Goal: Task Accomplishment & Management: Manage account settings

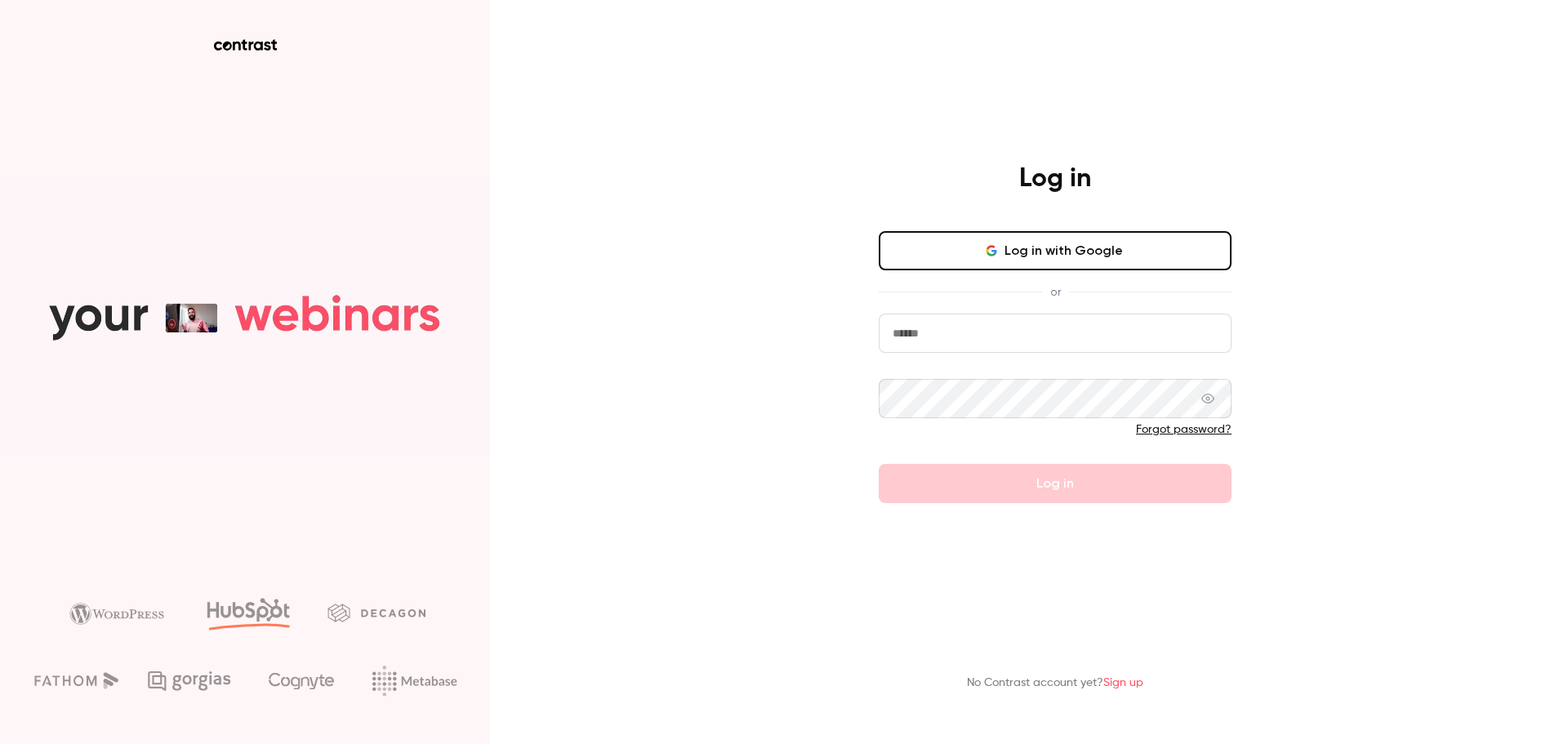
type input "**********"
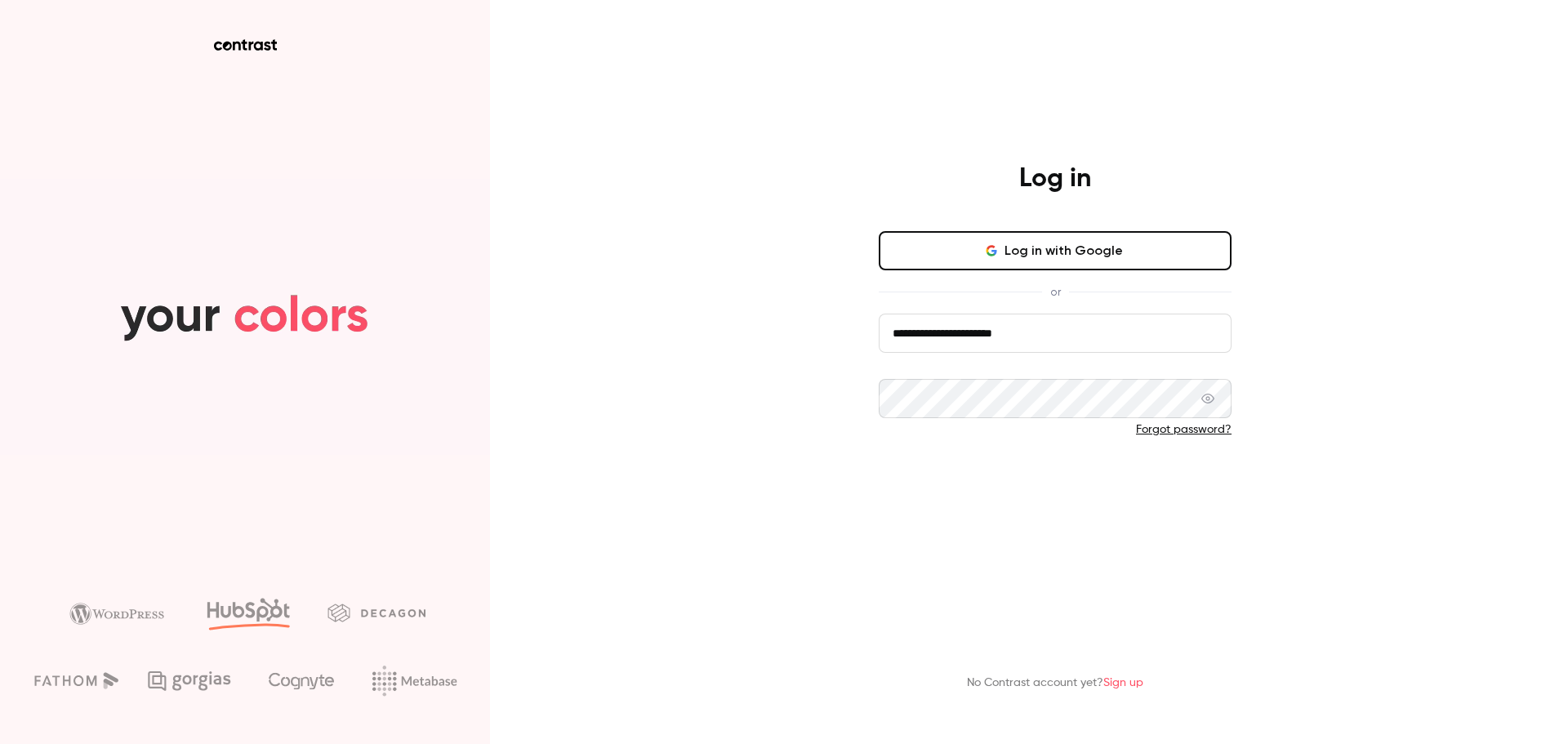
click at [1069, 481] on button "Log in" at bounding box center [1055, 484] width 353 height 39
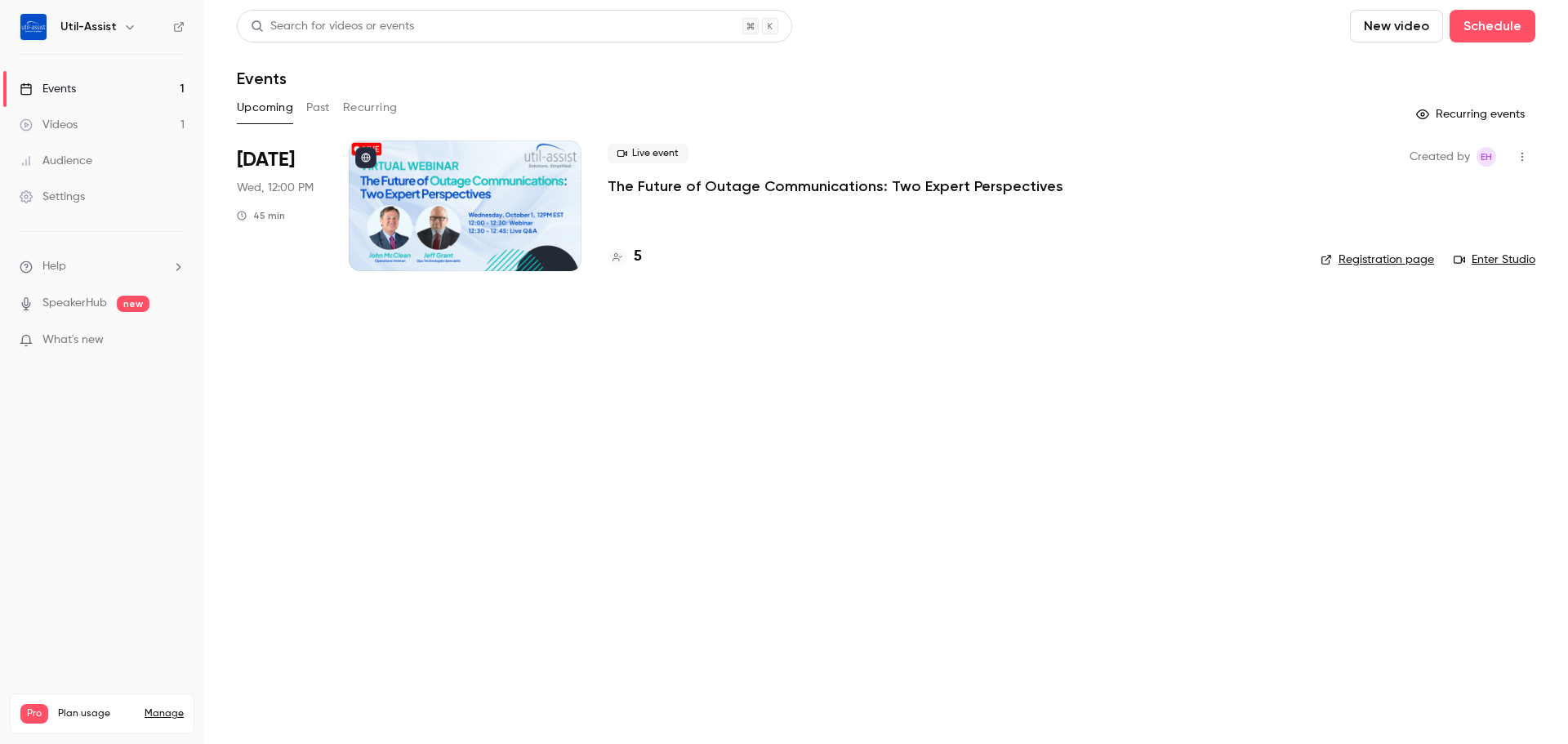
click at [454, 177] on div at bounding box center [465, 205] width 232 height 131
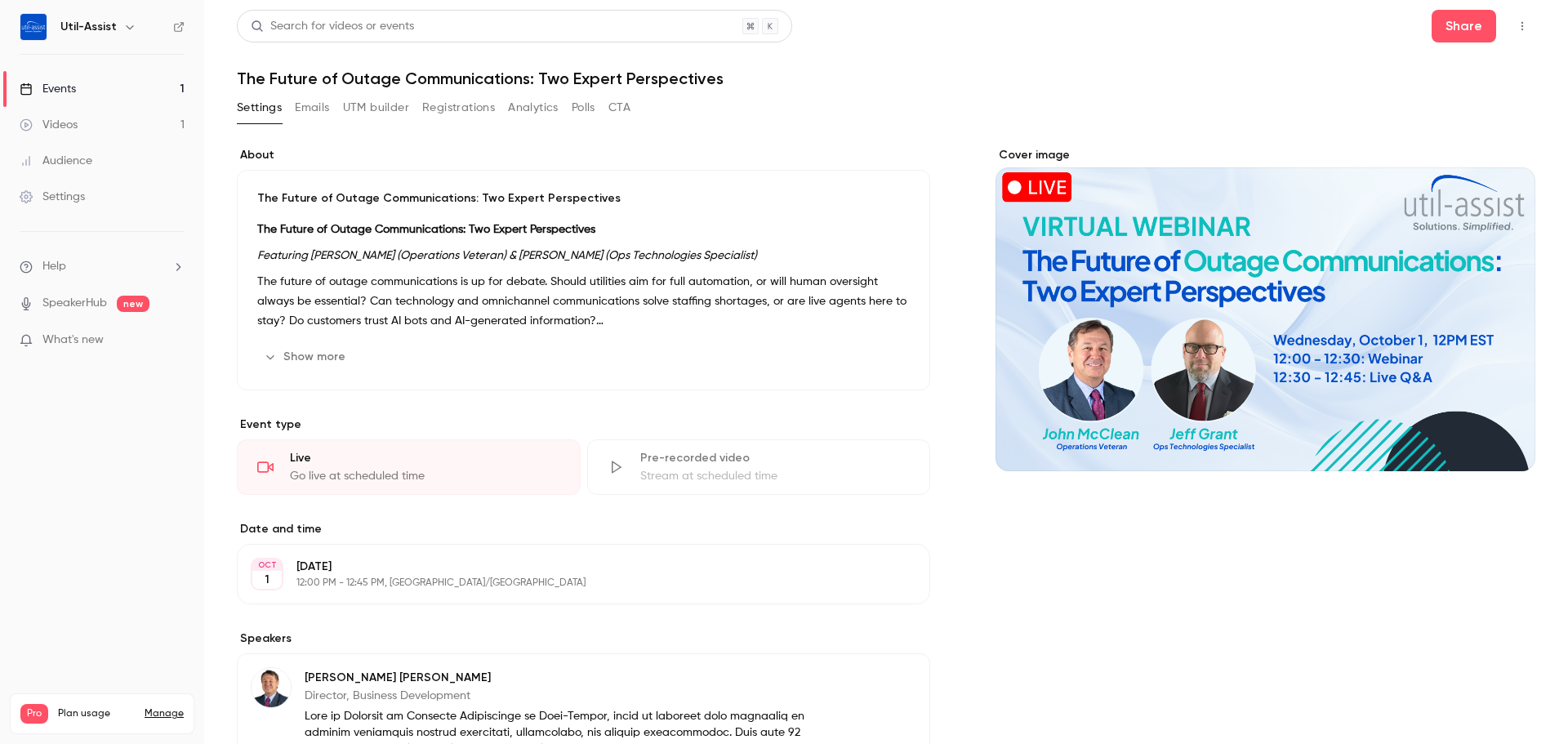
click at [368, 476] on div "Go live at scheduled time" at bounding box center [426, 475] width 271 height 16
click at [1187, 299] on div "Cover image" at bounding box center [1265, 308] width 539 height 324
click at [0, 0] on input "Cover image" at bounding box center [0, 0] width 0 height 0
click at [87, 98] on link "Events 1" at bounding box center [102, 89] width 204 height 35
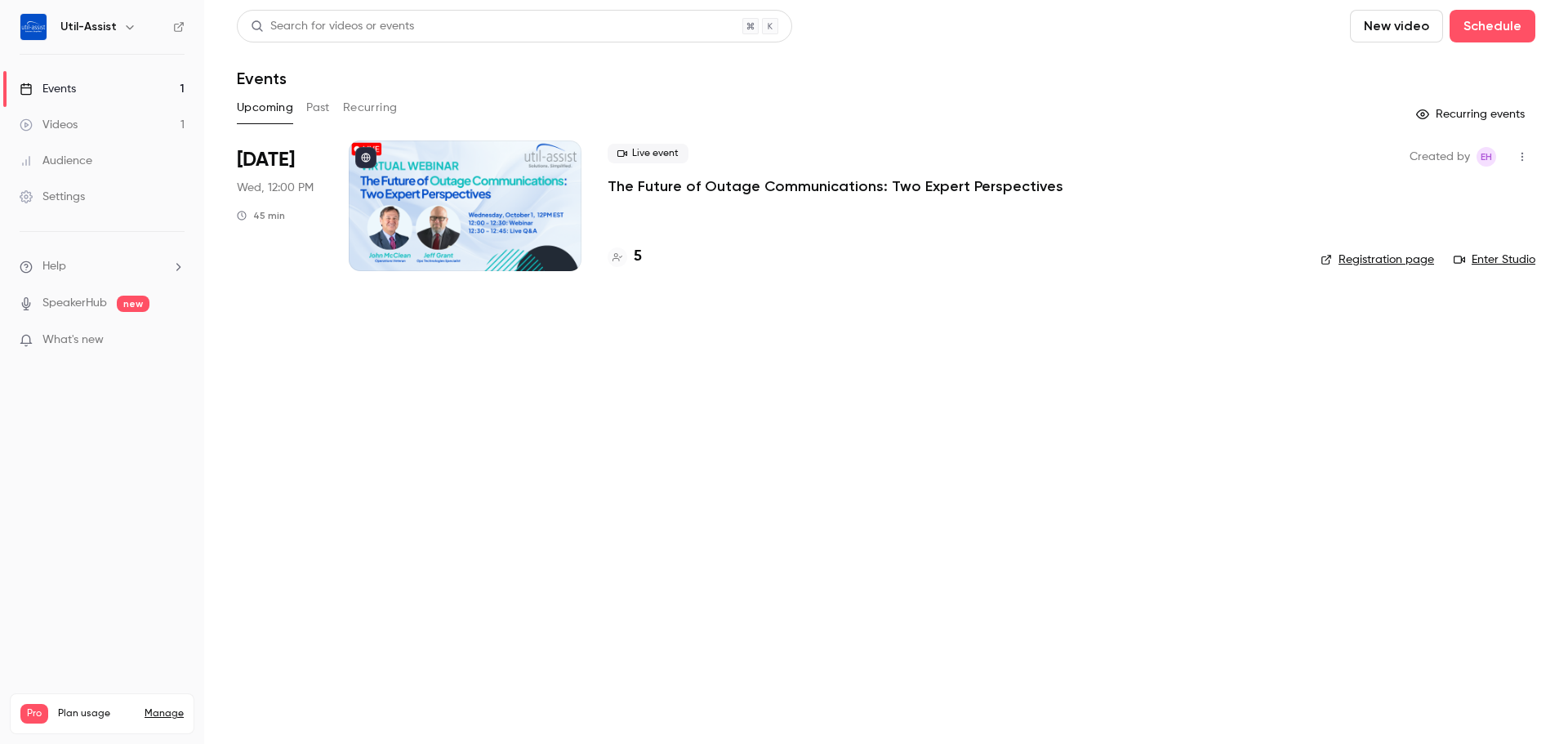
click at [1508, 260] on link "Enter Studio" at bounding box center [1493, 259] width 81 height 16
click at [1496, 259] on link "Enter Studio" at bounding box center [1493, 259] width 81 height 16
click at [1504, 260] on link "Enter Studio" at bounding box center [1493, 259] width 81 height 16
click at [1490, 257] on link "Enter Studio" at bounding box center [1493, 259] width 81 height 16
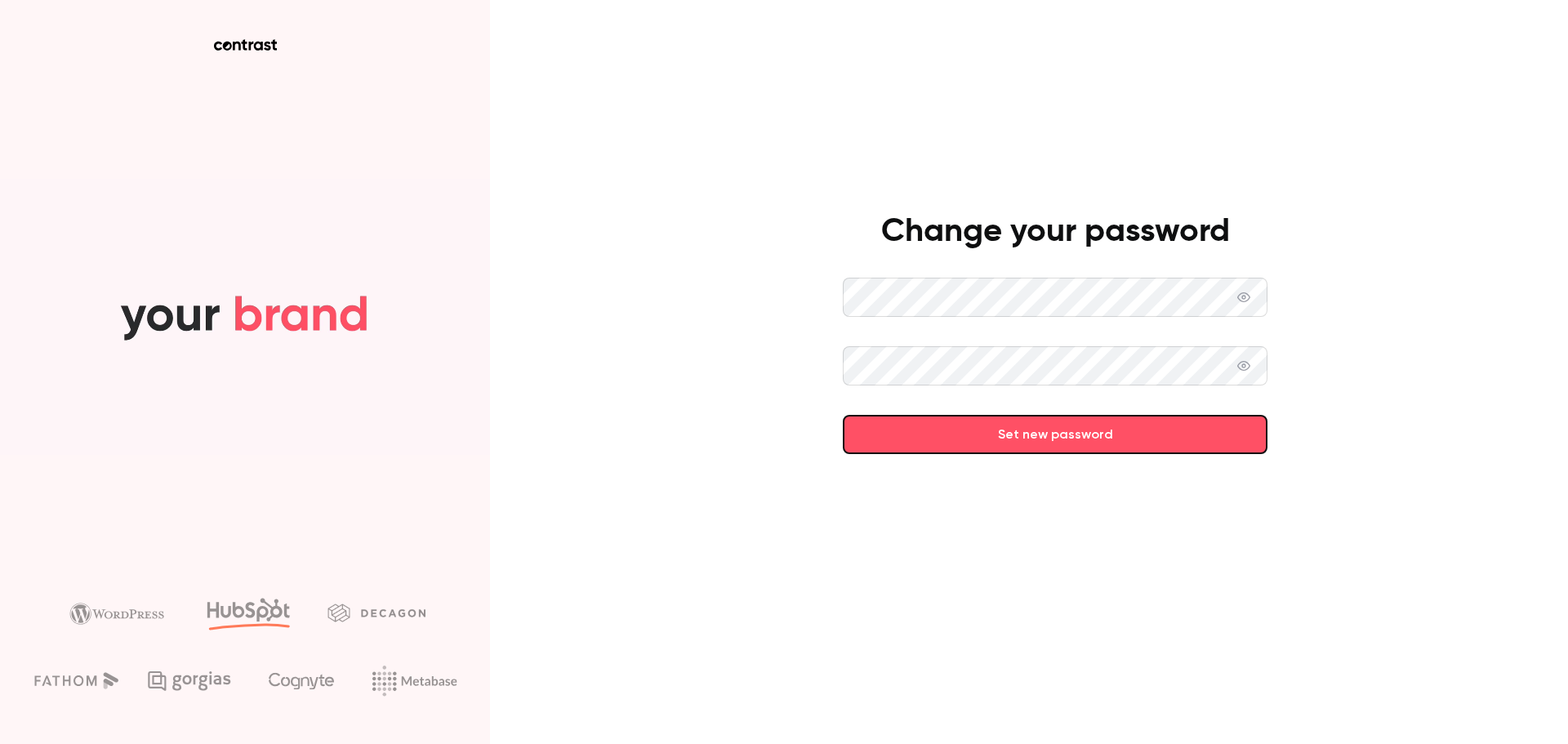
click at [1240, 364] on icon at bounding box center [1243, 366] width 13 height 13
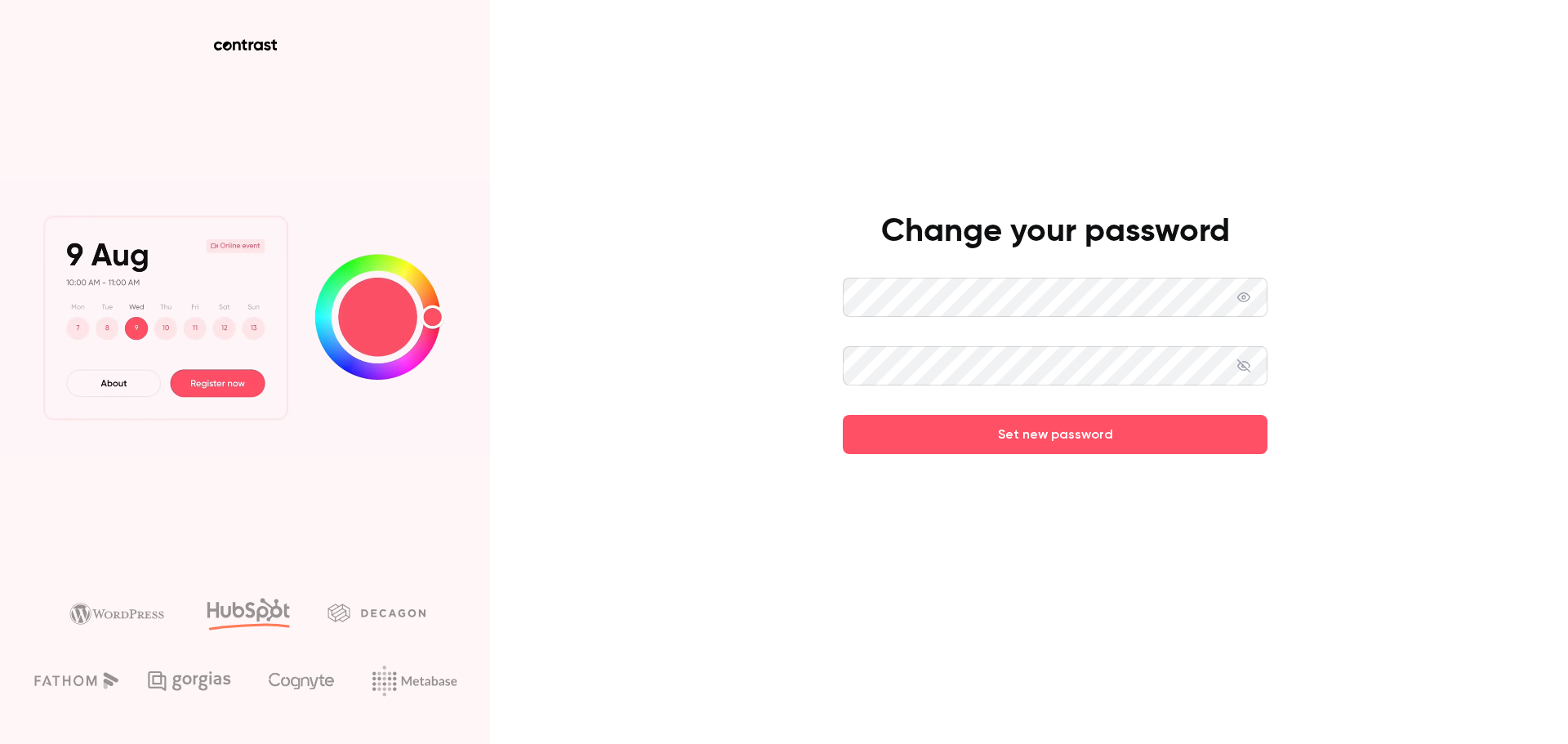
click at [816, 369] on div "Change your password Set new password" at bounding box center [784, 372] width 1568 height 744
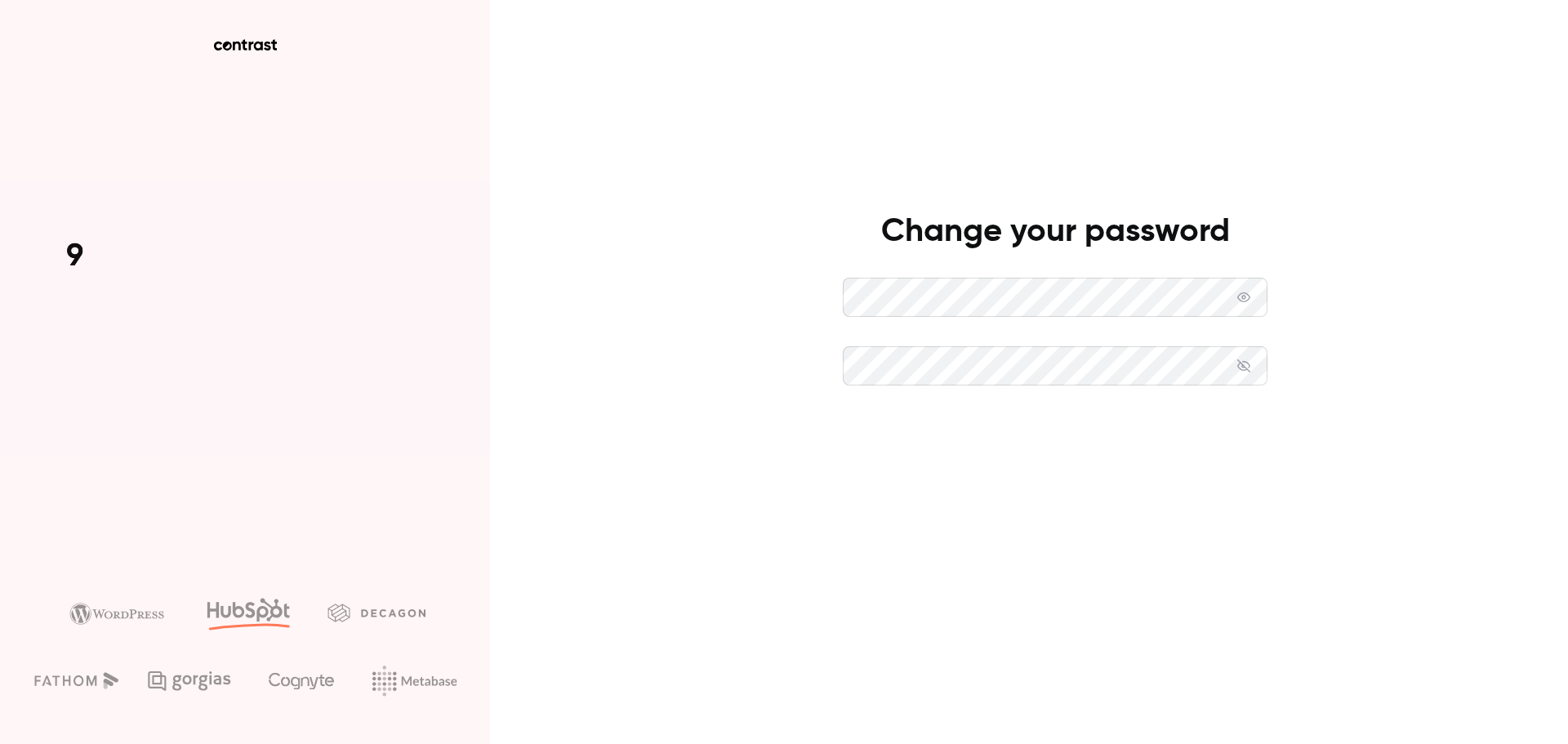
click at [1072, 434] on button "Set new password" at bounding box center [1055, 434] width 425 height 39
